Goal: Information Seeking & Learning: Find specific fact

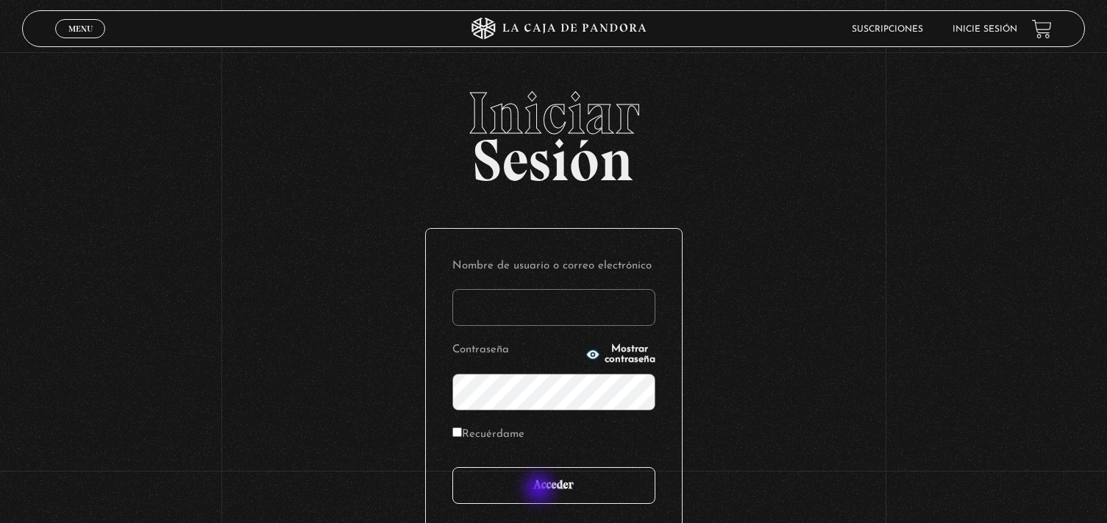
type input "nathy.coto16@gmail.com"
click at [540, 496] on input "Acceder" at bounding box center [553, 485] width 203 height 37
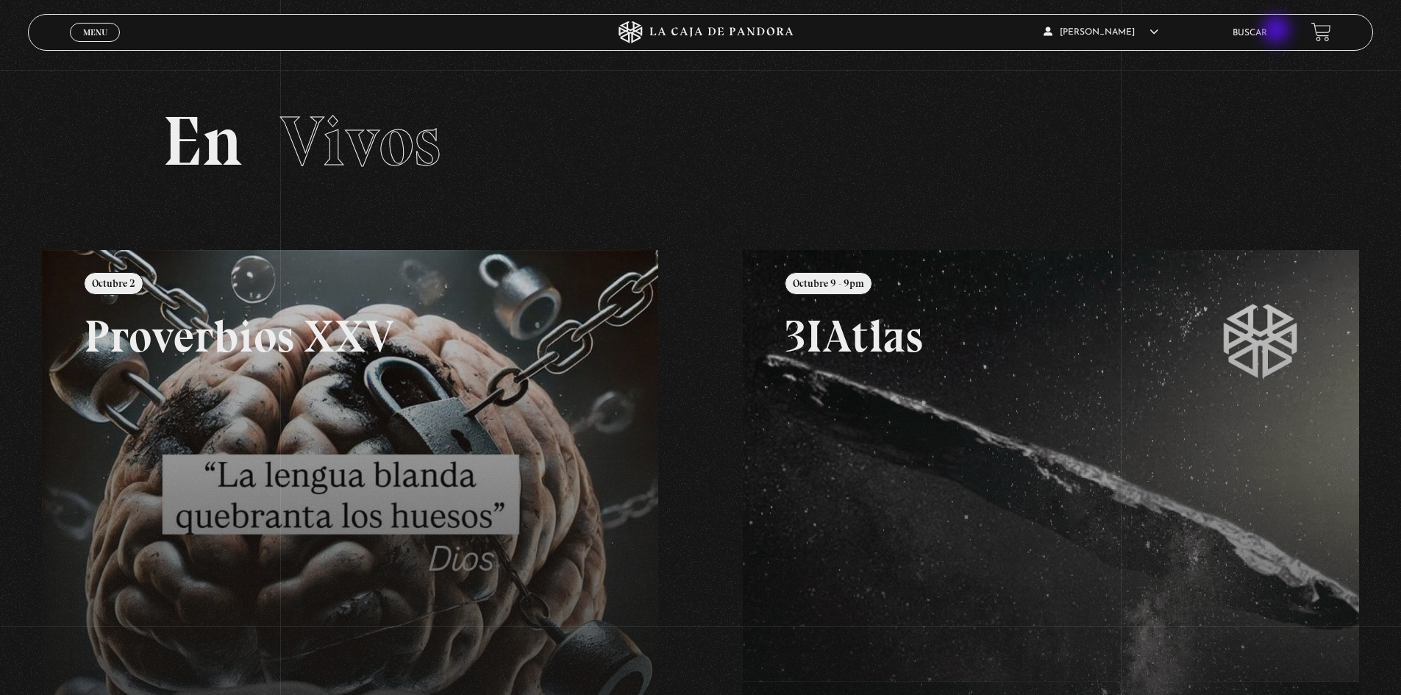
click at [1106, 31] on link "Buscar" at bounding box center [1250, 33] width 35 height 9
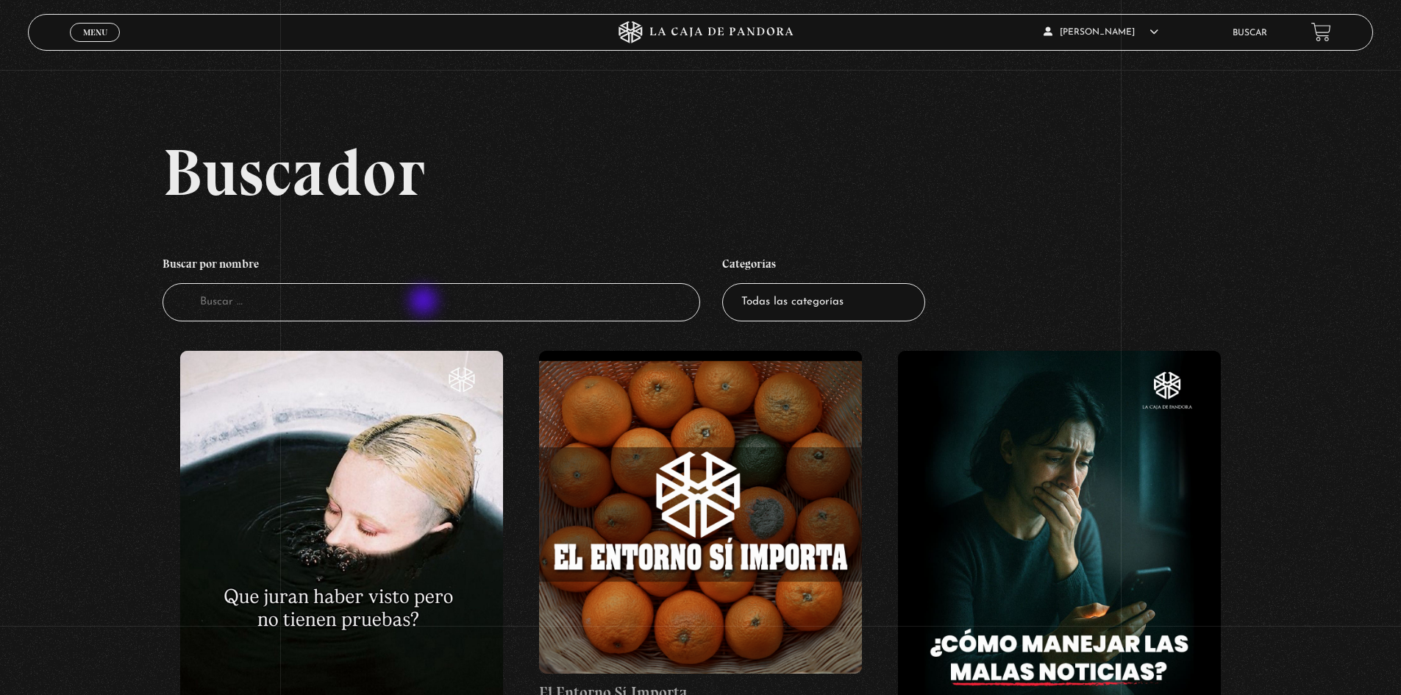
click at [425, 302] on input "Buscador" at bounding box center [432, 302] width 538 height 39
type input "[PERSON_NAME]"
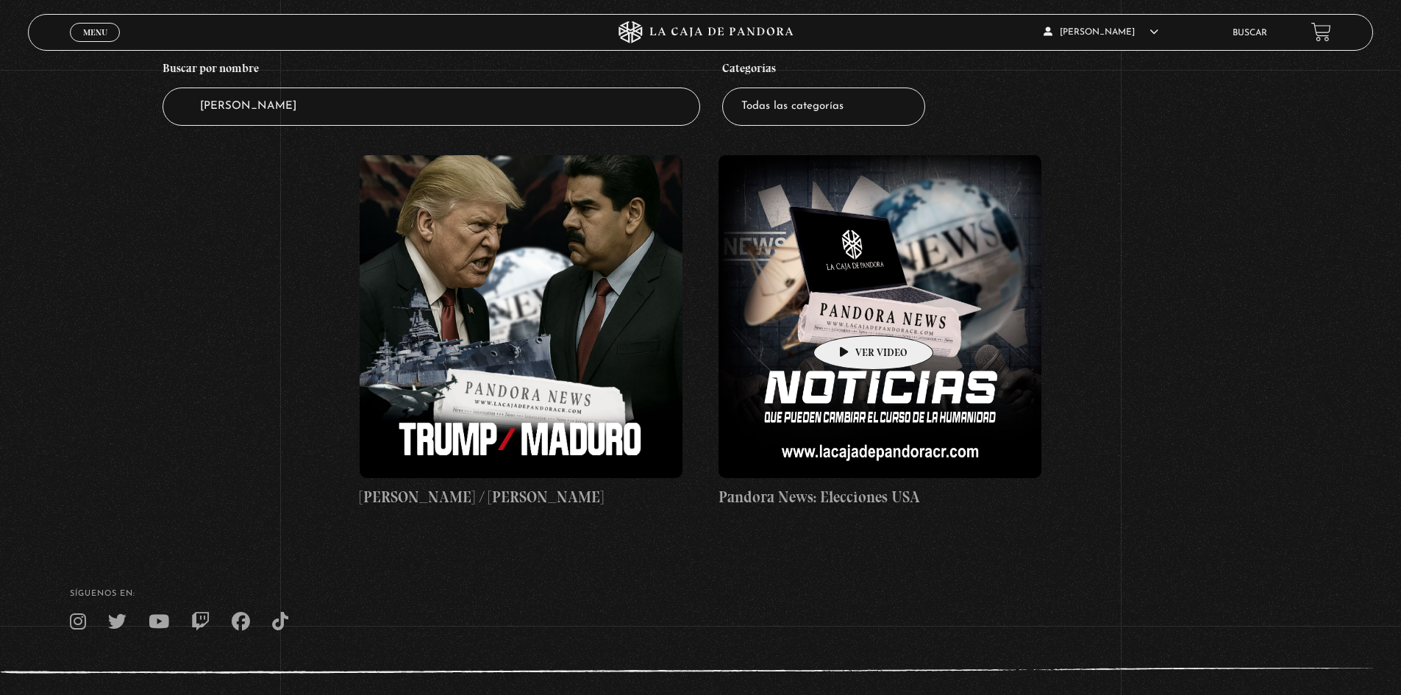
scroll to position [221, 0]
